Goal: Download file/media

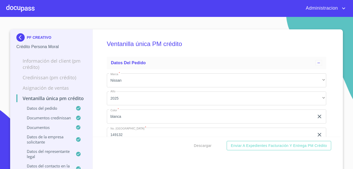
scroll to position [2874, 0]
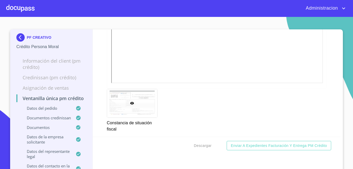
click at [31, 39] on p "PF CREATIVO" at bounding box center [39, 37] width 25 height 4
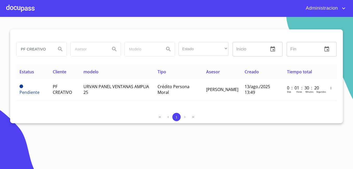
click at [43, 49] on input "PF CREATIVO" at bounding box center [34, 49] width 35 height 14
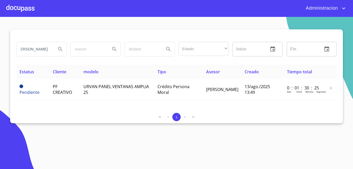
type input "[PERSON_NAME]"
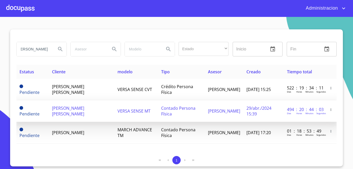
scroll to position [0, 0]
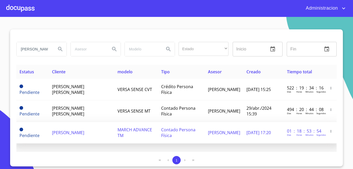
click at [92, 125] on td "[PERSON_NAME]" at bounding box center [82, 133] width 66 height 22
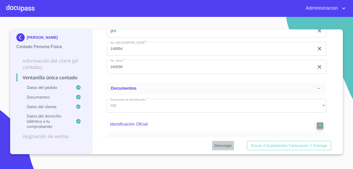
click at [226, 143] on span "Descargar" at bounding box center [223, 146] width 18 height 7
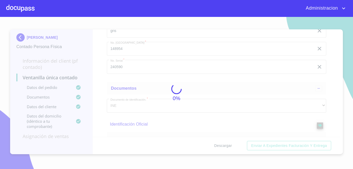
click at [226, 143] on div "0%" at bounding box center [176, 93] width 353 height 152
click at [226, 143] on div "5%" at bounding box center [176, 93] width 353 height 152
click at [226, 143] on div "15%" at bounding box center [176, 93] width 353 height 152
click at [226, 143] on div "25%" at bounding box center [176, 93] width 353 height 152
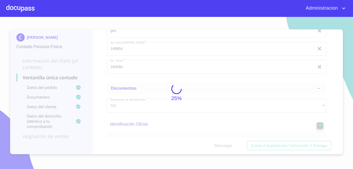
click at [226, 143] on div "25%" at bounding box center [176, 93] width 353 height 152
click at [226, 143] on div "74%" at bounding box center [176, 93] width 353 height 152
